Goal: Transaction & Acquisition: Book appointment/travel/reservation

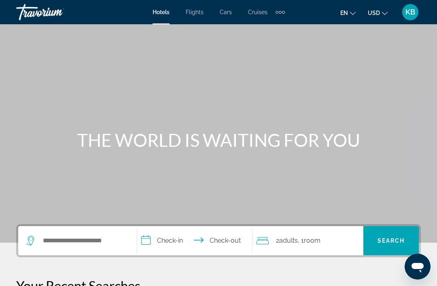
click at [203, 6] on div "Hotels Flights Cars Cruises Activities Hotels Flights Cars Cruises Activities e…" at bounding box center [218, 12] width 437 height 21
click at [199, 9] on span "Flights" at bounding box center [195, 12] width 18 height 6
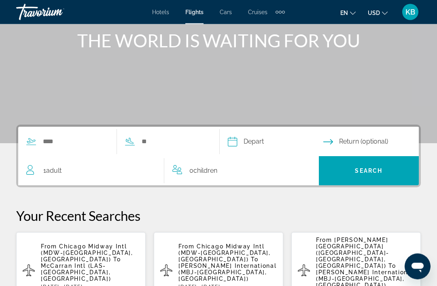
scroll to position [100, 0]
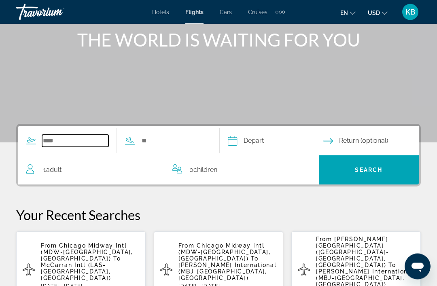
click at [57, 136] on input "Search widget" at bounding box center [75, 141] width 66 height 12
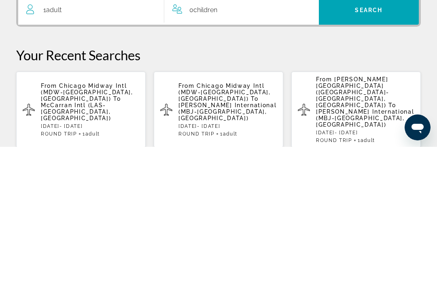
scroll to position [138, 0]
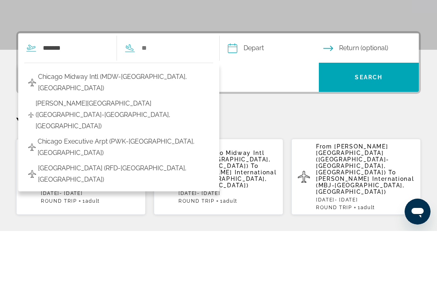
click at [144, 126] on span "Chicago Midway Intl (MDW-[GEOGRAPHIC_DATA], [GEOGRAPHIC_DATA])" at bounding box center [123, 137] width 171 height 23
type input "**********"
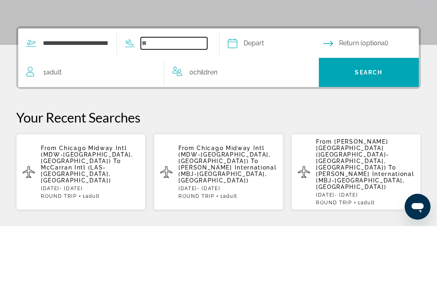
click at [186, 97] on input "Search widget" at bounding box center [174, 103] width 66 height 12
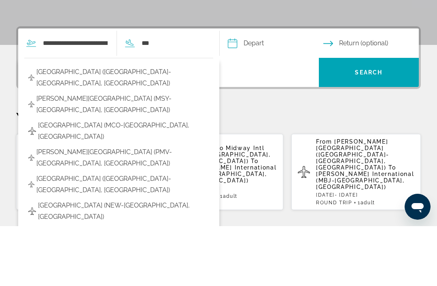
click at [129, 180] on span "[GEOGRAPHIC_DATA] (MCO-[GEOGRAPHIC_DATA], [GEOGRAPHIC_DATA])" at bounding box center [123, 191] width 171 height 23
type input "**********"
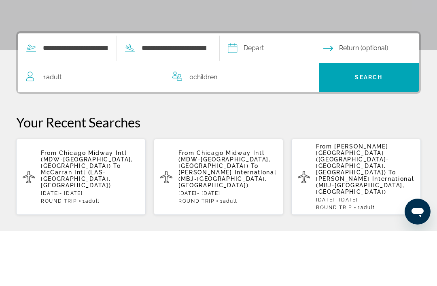
click at [269, 89] on input "Depart date" at bounding box center [275, 105] width 99 height 32
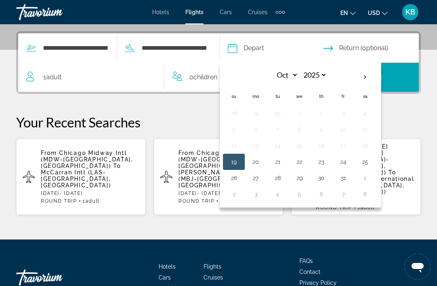
click at [376, 77] on th "Next month" at bounding box center [365, 77] width 22 height 18
click at [376, 79] on th "Next month" at bounding box center [365, 77] width 22 height 18
select select "*"
select select "****"
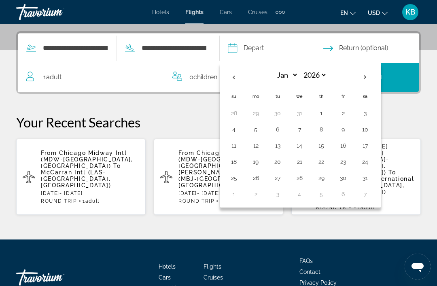
click at [376, 77] on th "Next month" at bounding box center [365, 77] width 22 height 18
select select "*"
click at [306, 177] on button "25" at bounding box center [299, 177] width 13 height 11
type input "**********"
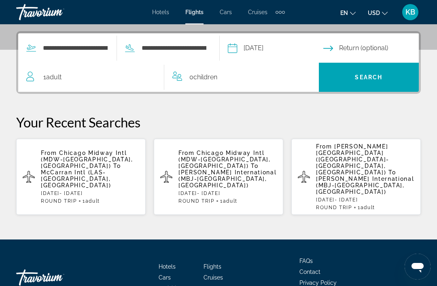
click at [389, 45] on input "Return date" at bounding box center [372, 50] width 99 height 32
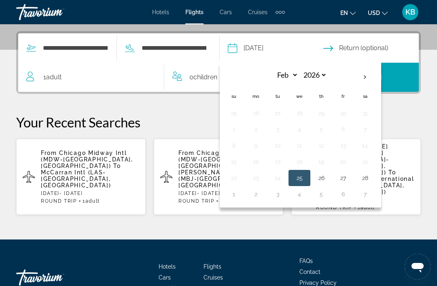
click at [376, 79] on th "Next month" at bounding box center [365, 77] width 22 height 18
select select "*"
click at [240, 164] on button "15" at bounding box center [234, 161] width 13 height 11
type input "**********"
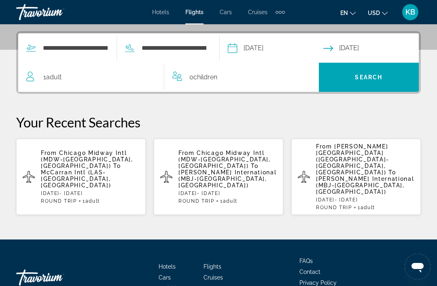
click at [375, 81] on span "Search" at bounding box center [369, 77] width 100 height 19
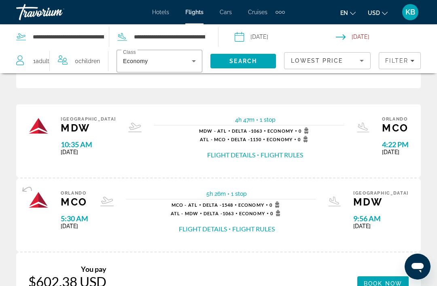
scroll to position [1150, 0]
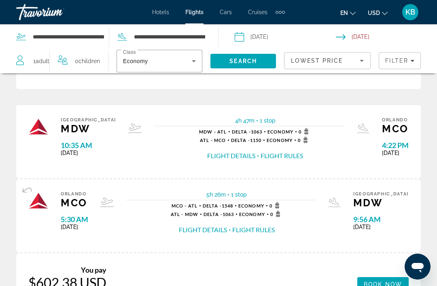
click at [412, 64] on span "Filters" at bounding box center [399, 60] width 41 height 19
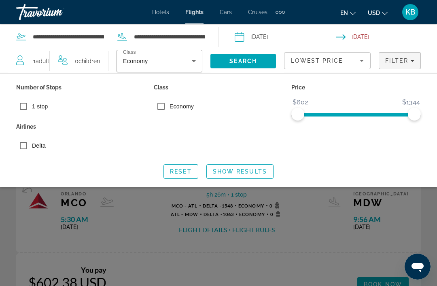
click at [244, 264] on div "Search widget" at bounding box center [218, 201] width 437 height 169
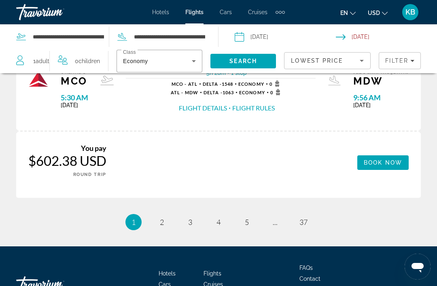
scroll to position [1271, 0]
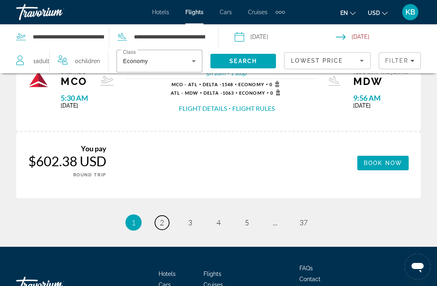
click at [163, 218] on span "2" at bounding box center [162, 222] width 4 height 9
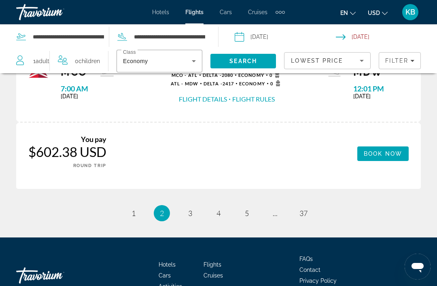
scroll to position [1296, 0]
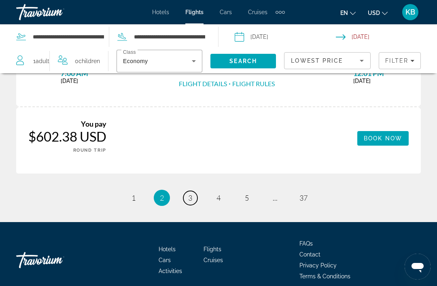
click at [191, 193] on span "3" at bounding box center [190, 197] width 4 height 9
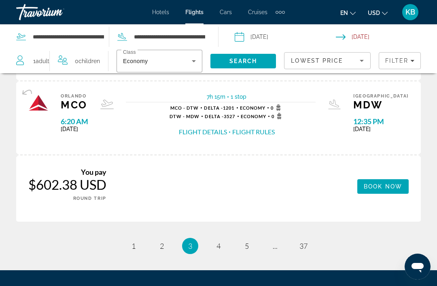
scroll to position [1296, 0]
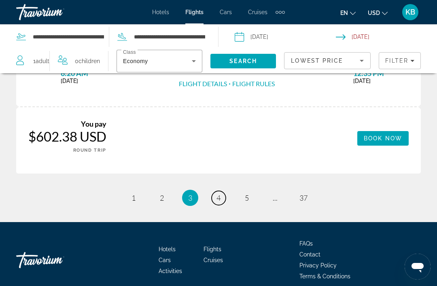
click at [218, 193] on link "page 4" at bounding box center [219, 198] width 14 height 14
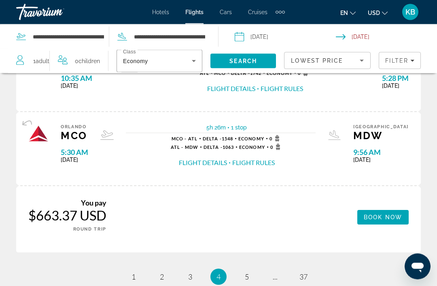
scroll to position [1217, 0]
click at [249, 272] on span "5" at bounding box center [247, 276] width 4 height 9
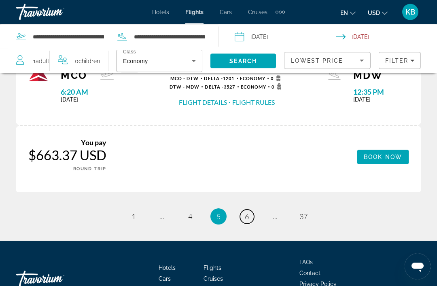
scroll to position [1277, 0]
click at [251, 212] on link "page 6" at bounding box center [247, 217] width 14 height 14
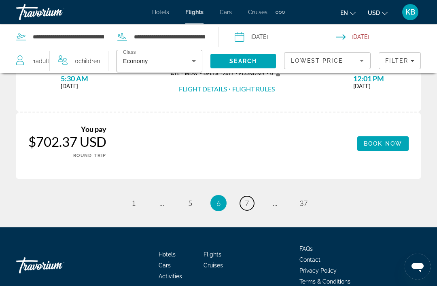
scroll to position [1296, 0]
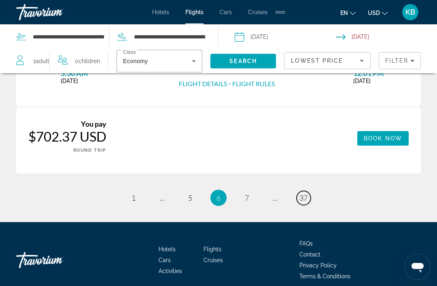
click at [304, 193] on span "37" at bounding box center [304, 197] width 8 height 9
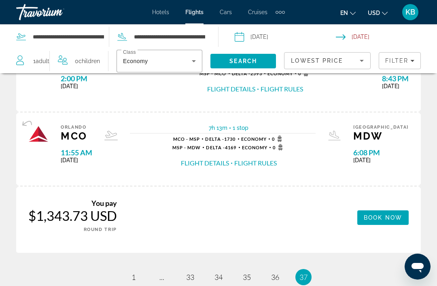
scroll to position [754, 0]
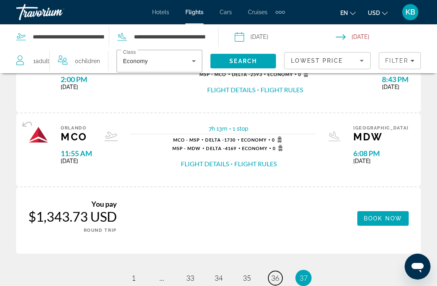
click at [276, 274] on span "36" at bounding box center [275, 278] width 8 height 9
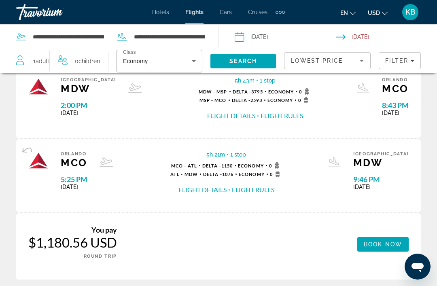
scroll to position [738, 0]
